Goal: Communication & Community: Share content

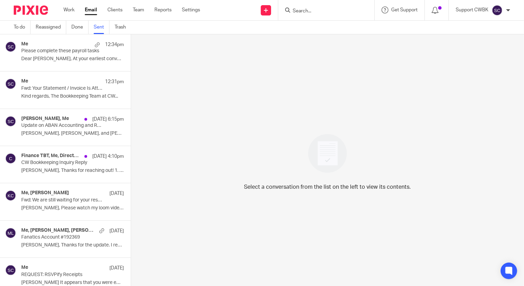
click at [42, 92] on div "Me 12:31pm Fwd: Your Statement / Invoice Is Attached Service Invoice #451266 Ki…" at bounding box center [72, 89] width 103 height 23
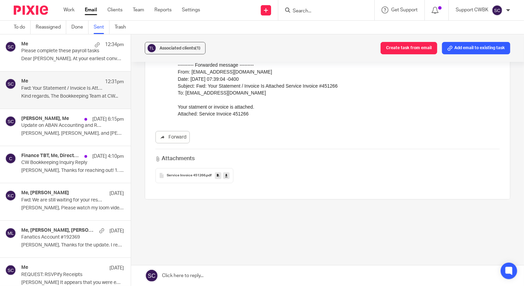
scroll to position [71, 0]
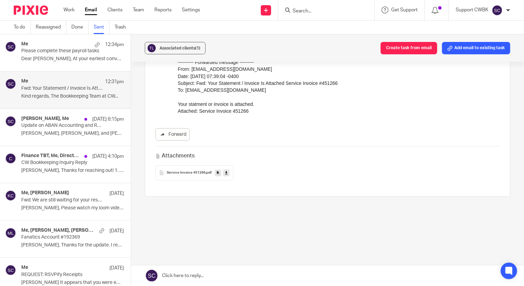
click at [38, 130] on p "Angela, Faye, Dr. Hahn, Allen, and Amy, Good..." at bounding box center [72, 133] width 103 height 6
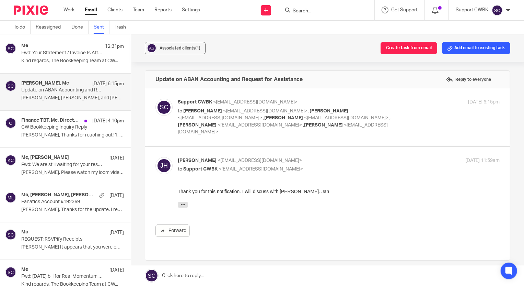
scroll to position [62, 0]
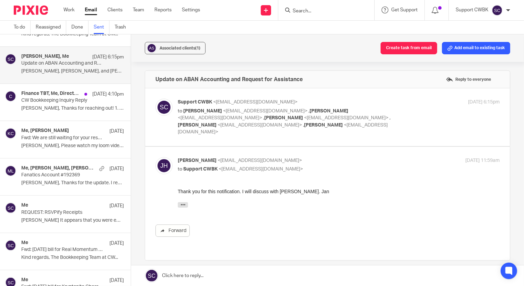
click at [50, 177] on div "Me, Max Mears, Mike DEGIUSTI, Angel Delgado, Credit Department, Amanda Day Oct …" at bounding box center [72, 176] width 103 height 23
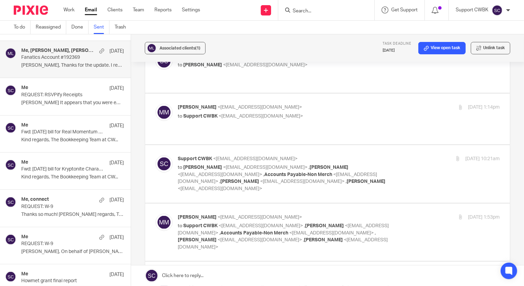
scroll to position [187, 0]
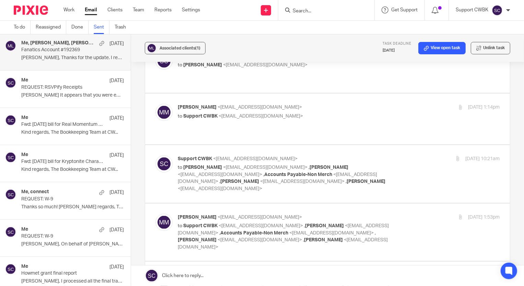
click at [45, 170] on p "Kind regards, The Bookkeeping Team at CW..." at bounding box center [72, 169] width 103 height 6
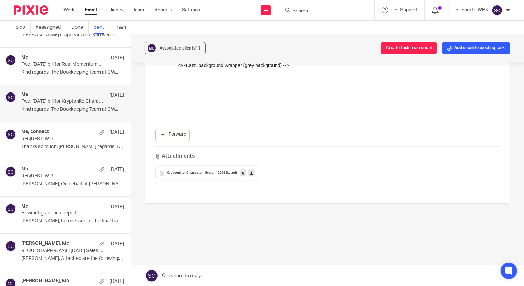
scroll to position [250, 0]
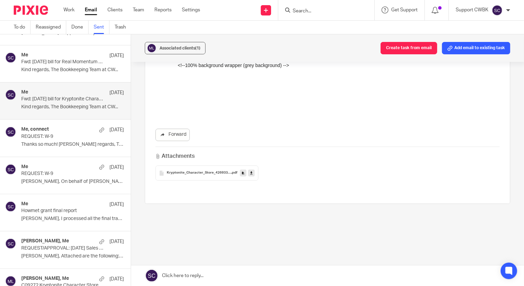
click at [52, 179] on p "Mr. Winn, On behalf of Cornelius with..." at bounding box center [72, 181] width 103 height 6
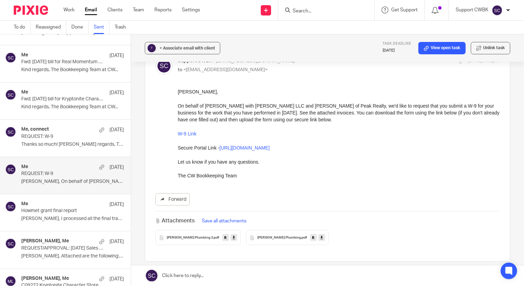
scroll to position [31, 0]
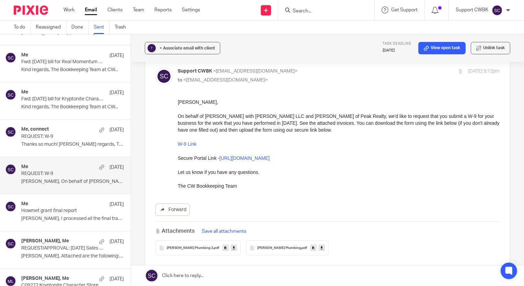
click at [49, 205] on div "Me Oct 8" at bounding box center [72, 204] width 103 height 7
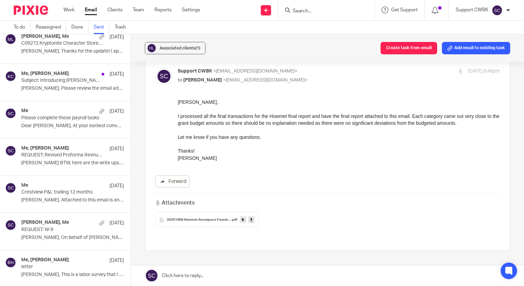
scroll to position [499, 0]
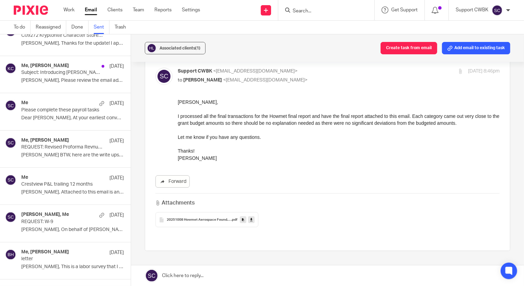
click at [53, 151] on div "Me, Keith Boggs Oct 8 REQUEST: Revised Proforma Revnue Review and Sign-off Keit…" at bounding box center [72, 148] width 103 height 23
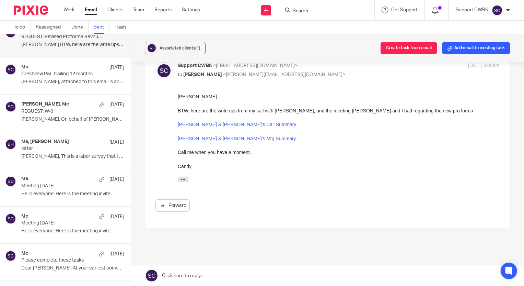
scroll to position [0, 0]
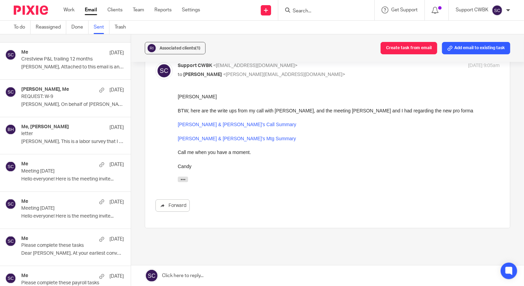
click at [59, 140] on p "Betsy, This is a labor survey that I think..." at bounding box center [72, 142] width 103 height 6
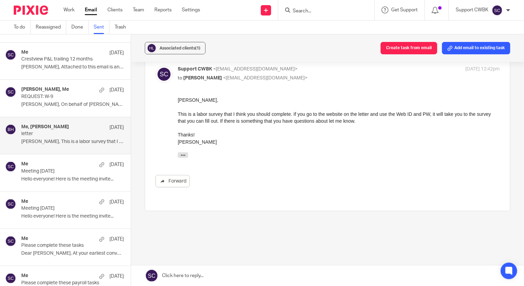
click at [48, 209] on p "Meeting today" at bounding box center [62, 208] width 82 height 6
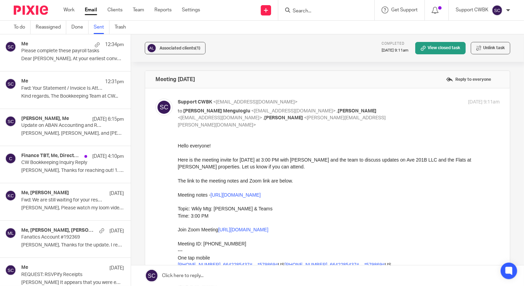
click at [13, 26] on div "To do Reassigned Done Sent Trash" at bounding box center [71, 27] width 143 height 13
click at [17, 27] on link "To do" at bounding box center [22, 27] width 17 height 13
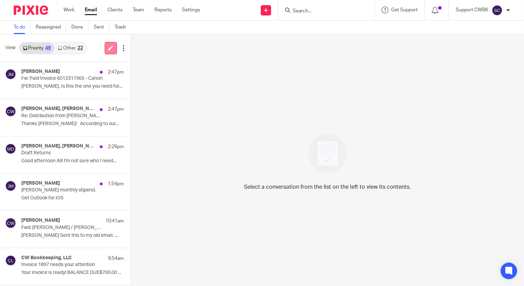
click at [110, 46] on icon at bounding box center [110, 47] width 5 height 5
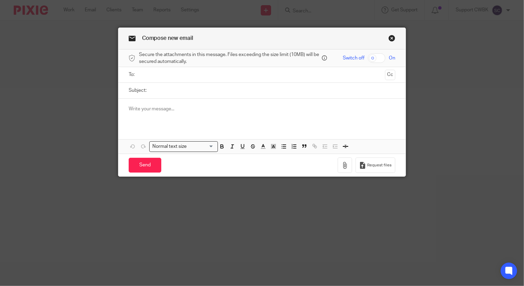
click at [149, 77] on input "text" at bounding box center [261, 75] width 241 height 8
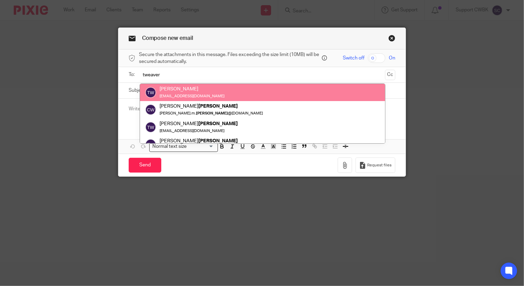
type input "tweaver"
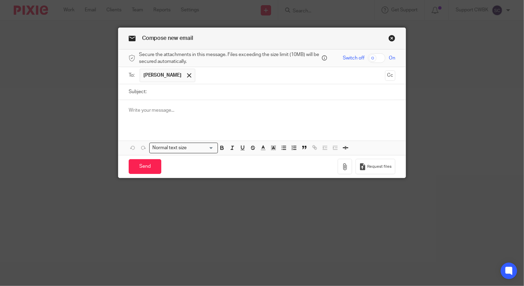
click at [159, 94] on input "Subject:" at bounding box center [273, 91] width 246 height 15
type input "test"
click at [147, 112] on p at bounding box center [262, 110] width 267 height 7
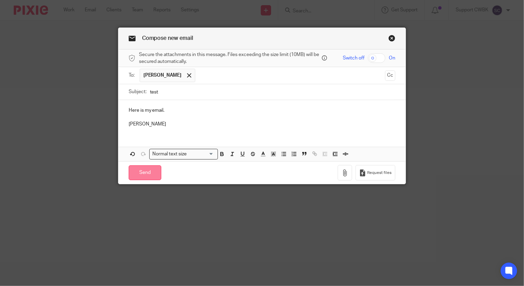
click at [142, 177] on input "Send" at bounding box center [145, 172] width 33 height 15
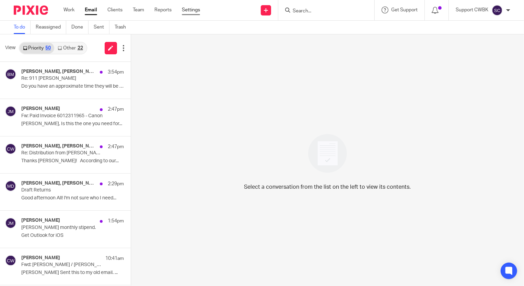
click at [192, 11] on link "Settings" at bounding box center [191, 10] width 18 height 7
